Goal: Check status: Check status

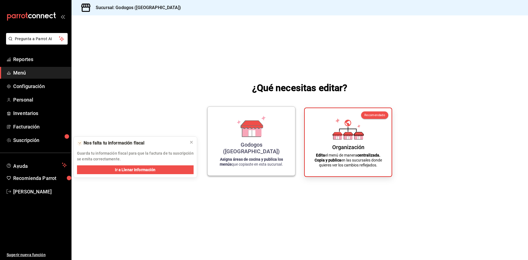
click at [263, 131] on icon at bounding box center [251, 126] width 31 height 21
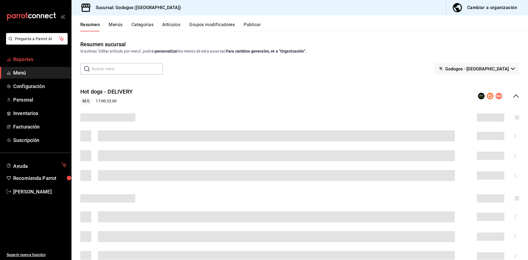
click at [36, 59] on span "Reportes" at bounding box center [40, 59] width 54 height 7
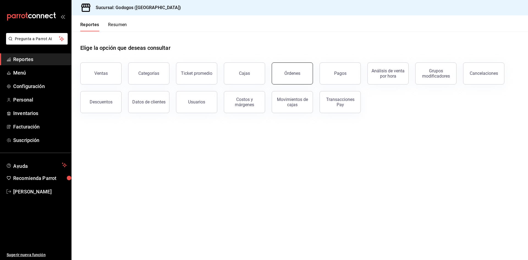
click at [292, 82] on button "Órdenes" at bounding box center [292, 73] width 41 height 22
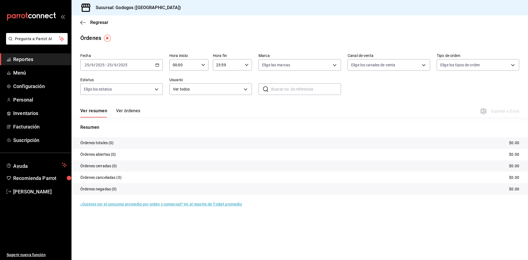
click at [160, 67] on div "[DATE] [DATE] - [DATE] [DATE]" at bounding box center [121, 65] width 83 height 12
click at [102, 89] on li "Ayer" at bounding box center [106, 94] width 51 height 12
click at [376, 64] on body "Pregunta a Parrot AI Reportes Menú Configuración Personal Inventarios Facturaci…" at bounding box center [264, 136] width 528 height 273
click at [374, 144] on span "DiDi Food" at bounding box center [395, 142] width 65 height 6
type input "DIDI_FOOD"
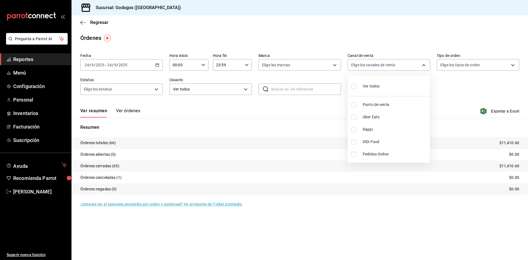
checkbox input "true"
click at [326, 64] on div at bounding box center [264, 130] width 528 height 260
click at [289, 65] on body "Pregunta a Parrot AI Reportes Menú Configuración Personal Inventarios Facturaci…" at bounding box center [264, 136] width 528 height 273
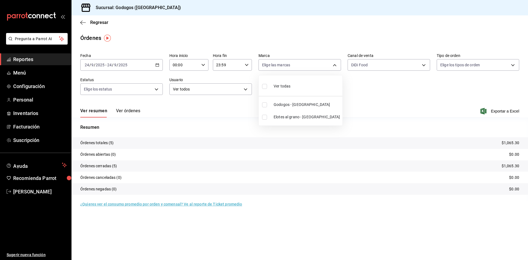
click at [288, 102] on span "Godogos - [GEOGRAPHIC_DATA]" at bounding box center [307, 105] width 67 height 6
type input "f88750bd-a363-4eea-a372-f4e82ed3d2a9"
checkbox input "true"
click at [126, 112] on div at bounding box center [264, 130] width 528 height 260
click at [126, 112] on button "Ver órdenes" at bounding box center [128, 112] width 24 height 9
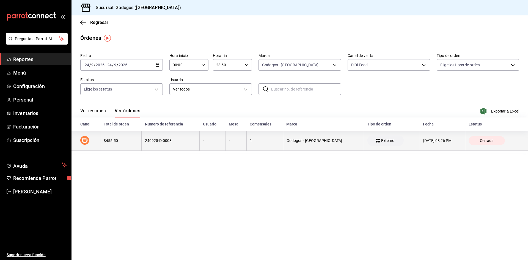
click at [117, 142] on div "$455.50" at bounding box center [121, 140] width 34 height 4
